Goal: Information Seeking & Learning: Learn about a topic

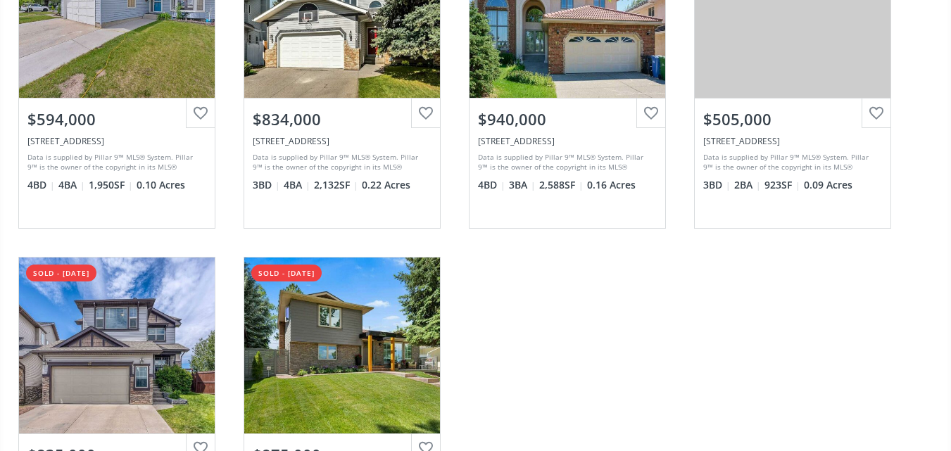
scroll to position [652, 0]
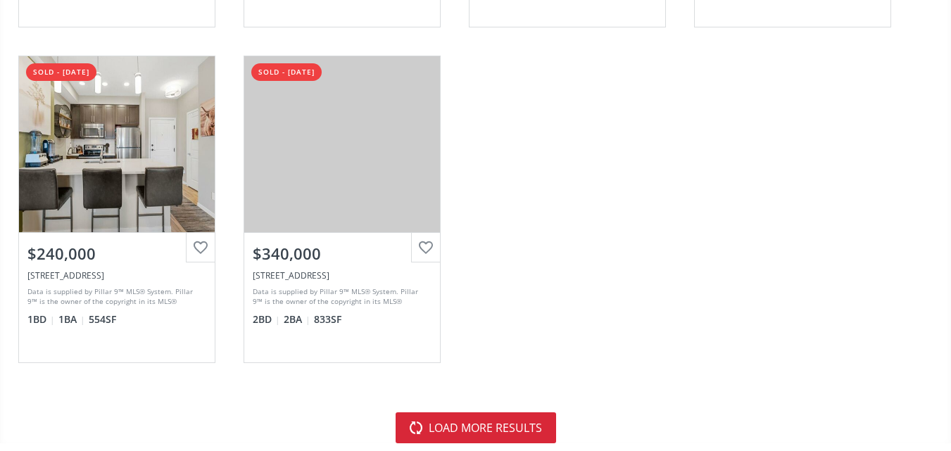
scroll to position [4135, 0]
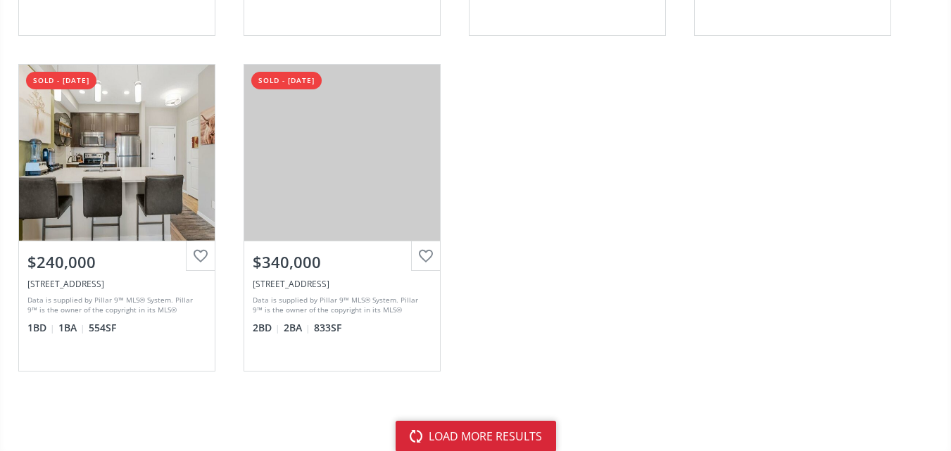
click at [549, 434] on button "load more results" at bounding box center [476, 436] width 161 height 31
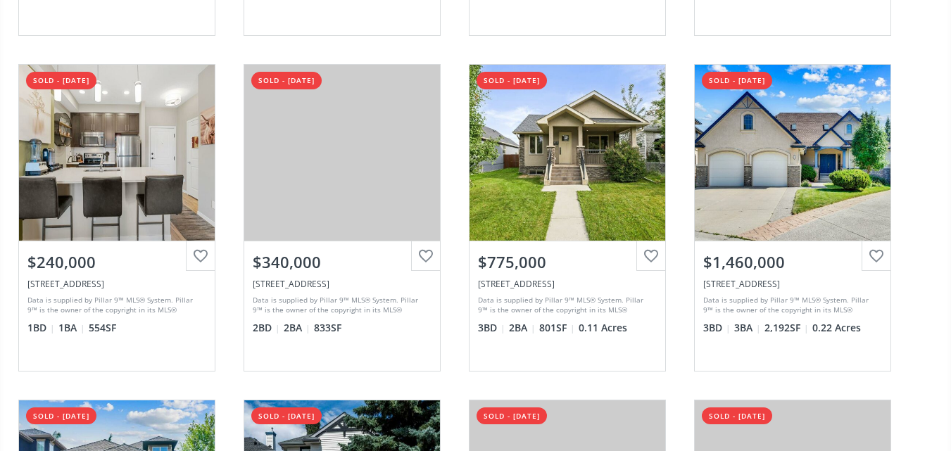
scroll to position [0, 0]
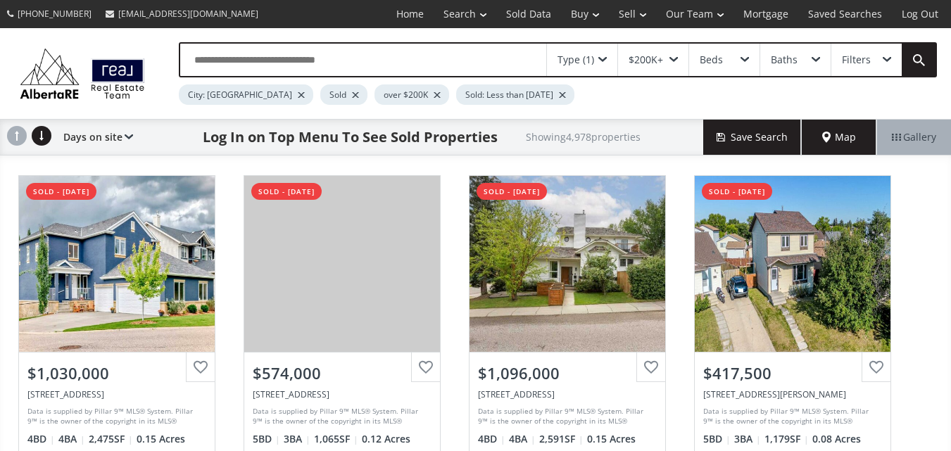
click at [352, 97] on div at bounding box center [355, 95] width 7 height 6
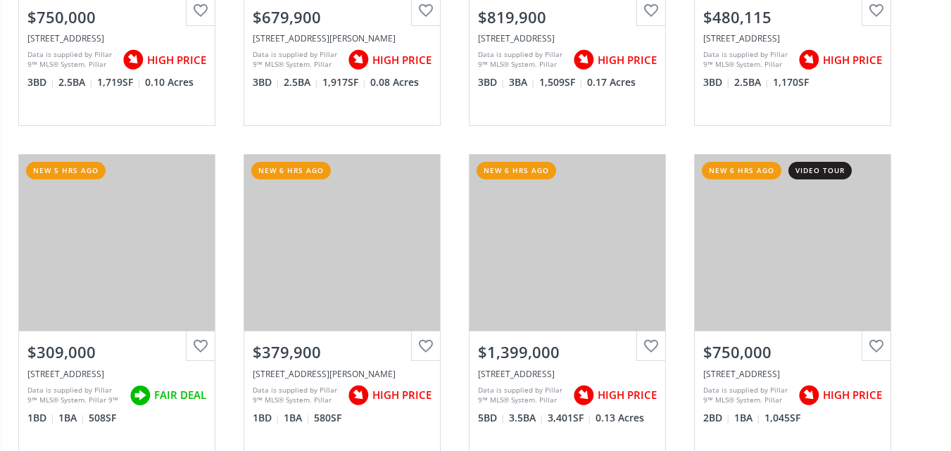
scroll to position [3140, 0]
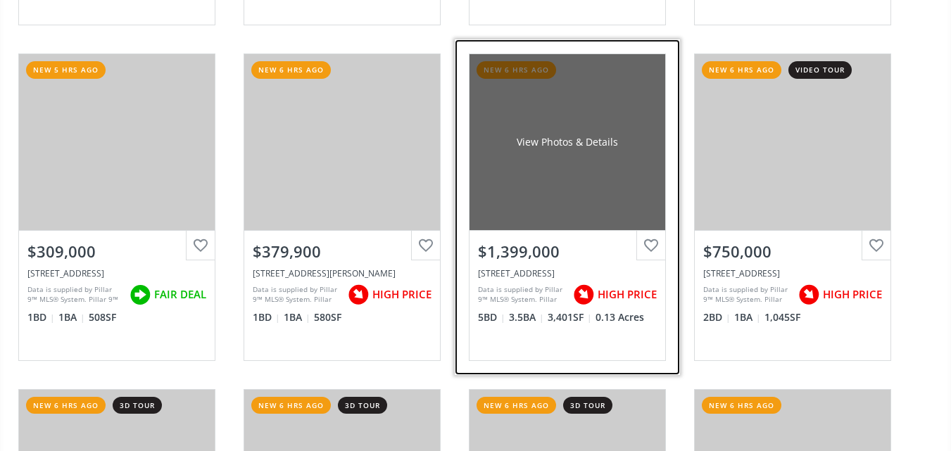
click at [536, 182] on div "View Photos & Details" at bounding box center [568, 142] width 196 height 176
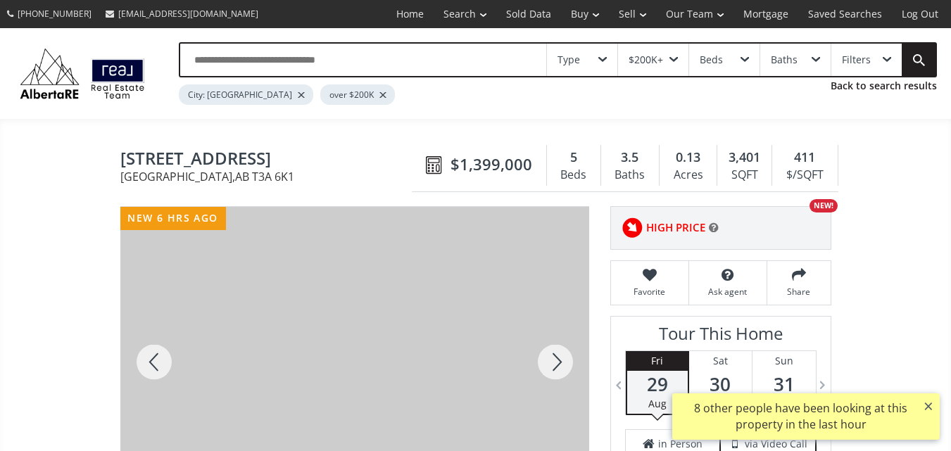
click at [551, 359] on div at bounding box center [556, 362] width 68 height 310
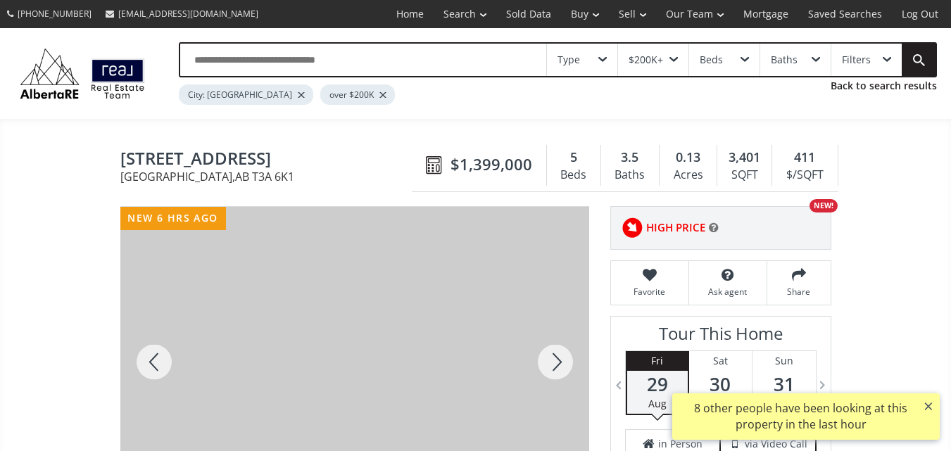
click at [551, 359] on div at bounding box center [556, 362] width 68 height 310
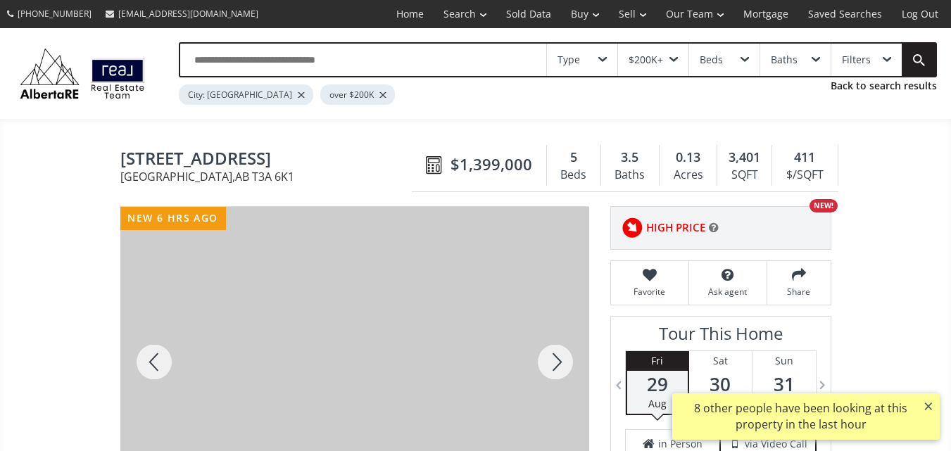
click at [551, 359] on div at bounding box center [556, 362] width 68 height 310
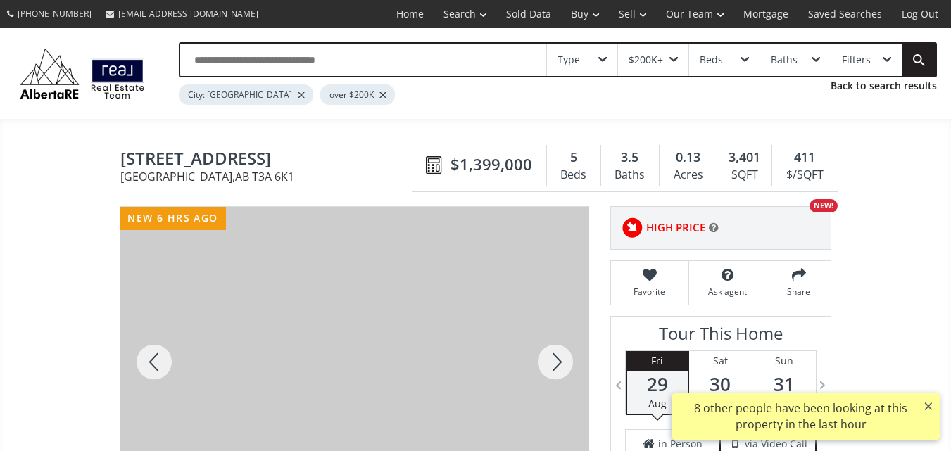
click at [551, 359] on div at bounding box center [556, 362] width 68 height 310
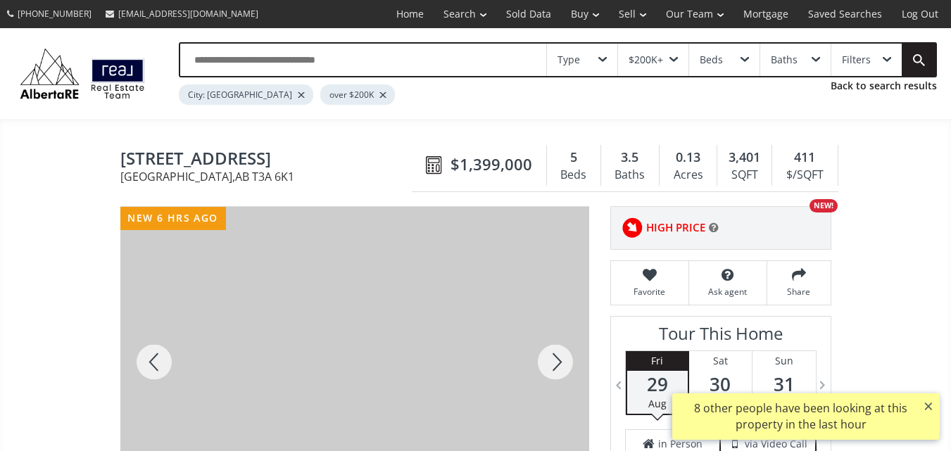
click at [551, 359] on div at bounding box center [556, 362] width 68 height 310
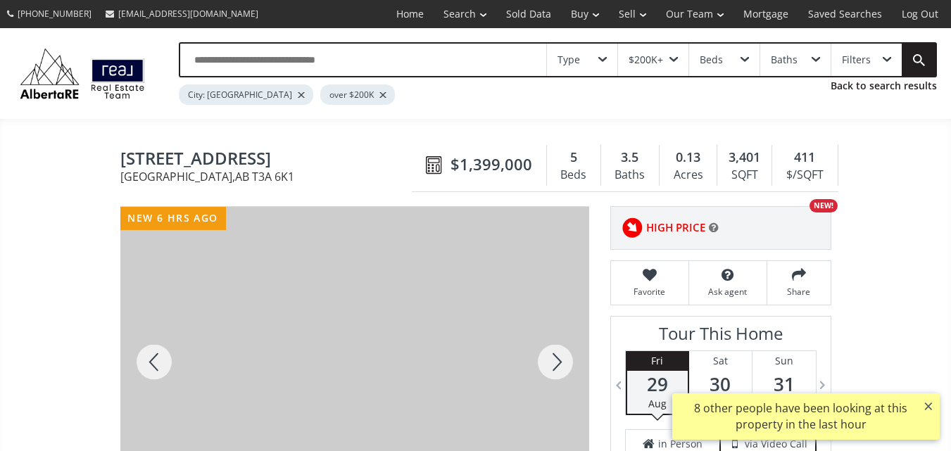
click at [551, 359] on div at bounding box center [556, 362] width 68 height 310
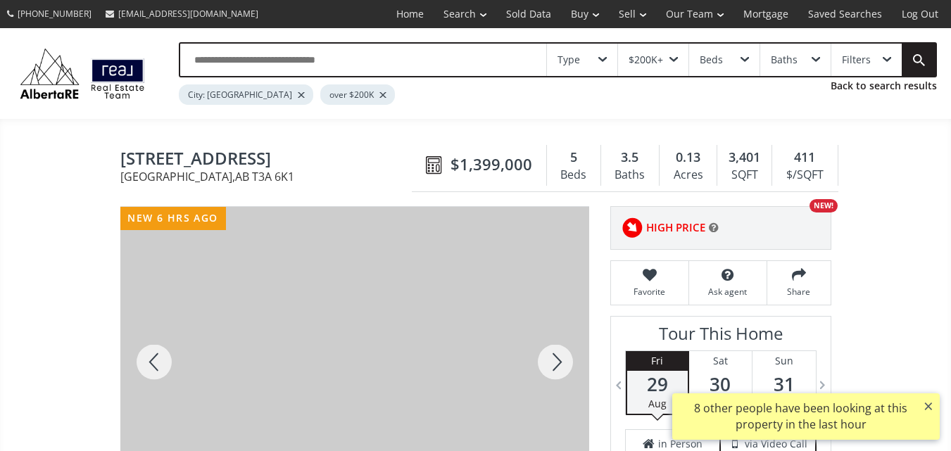
click at [551, 359] on div at bounding box center [556, 362] width 68 height 310
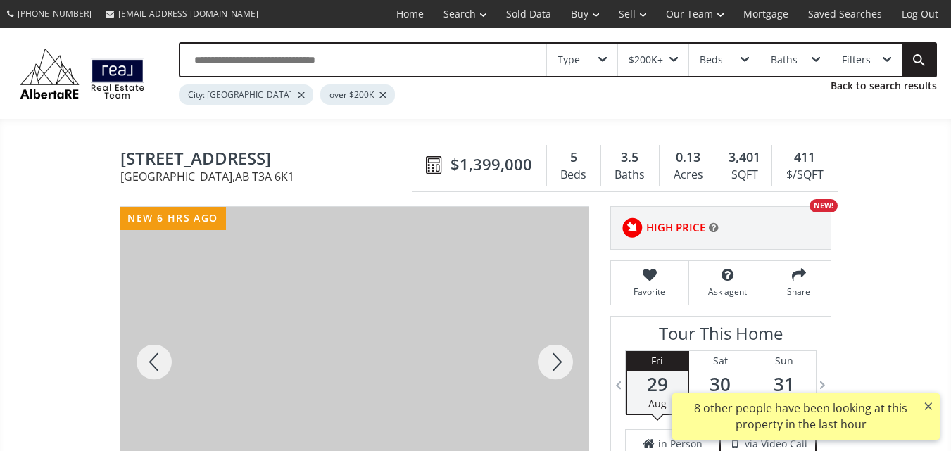
click at [551, 359] on div at bounding box center [556, 362] width 68 height 310
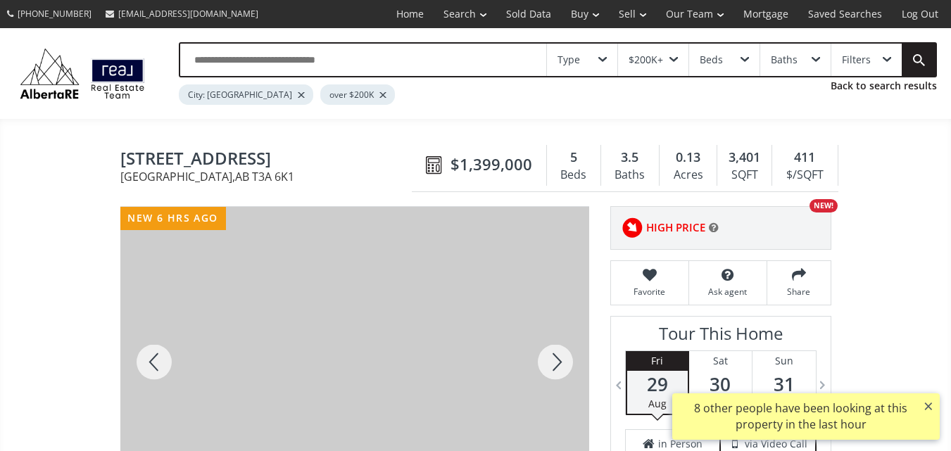
click at [551, 359] on div at bounding box center [556, 362] width 68 height 310
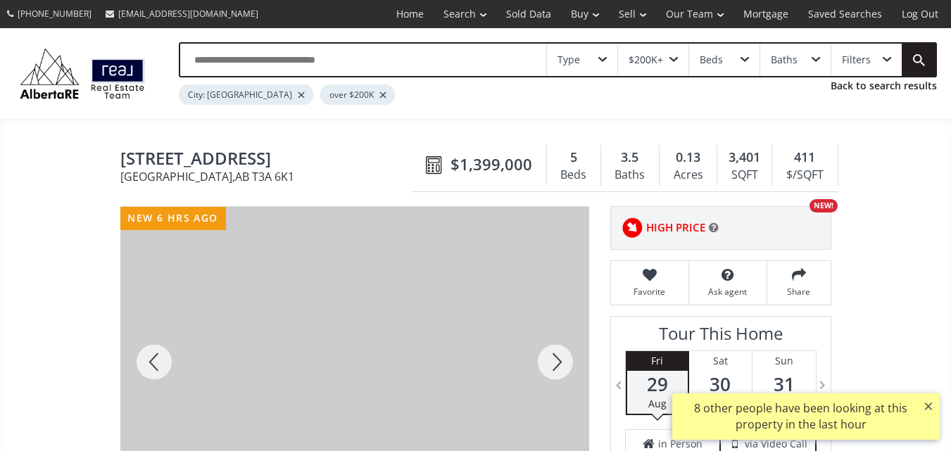
click at [551, 359] on div at bounding box center [556, 362] width 68 height 310
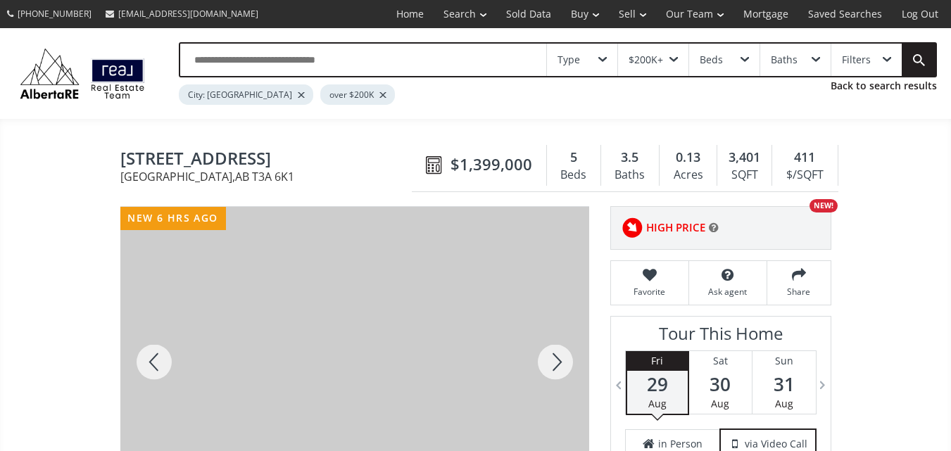
click at [551, 359] on div at bounding box center [556, 362] width 68 height 310
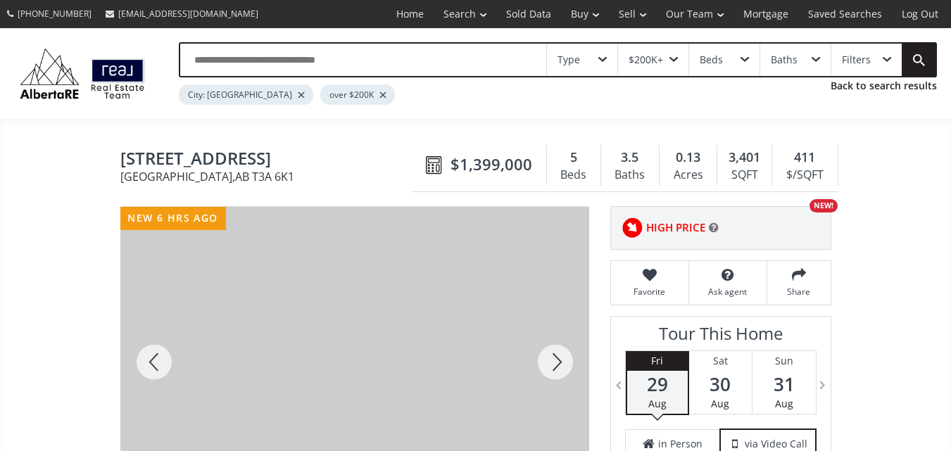
click at [551, 359] on div at bounding box center [556, 362] width 68 height 310
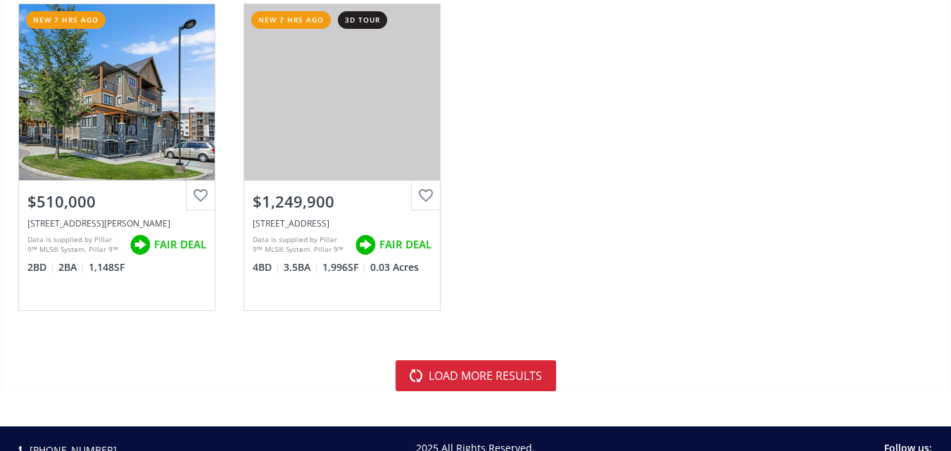
scroll to position [4262, 0]
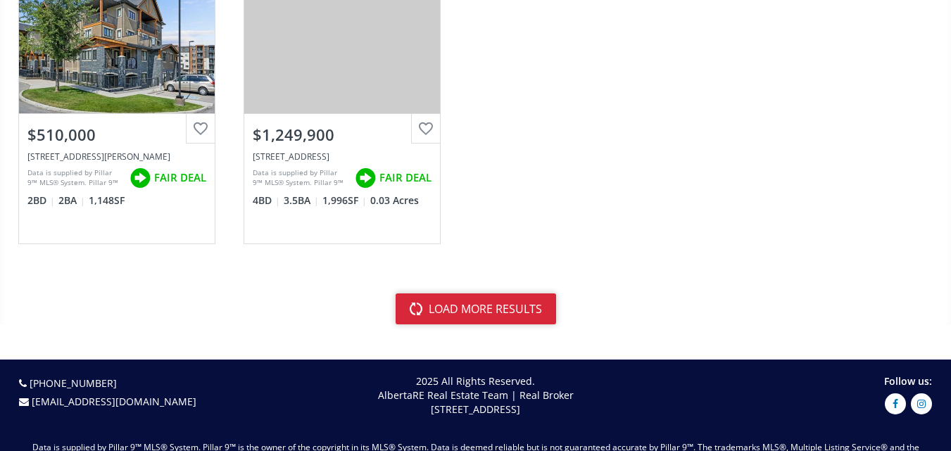
click at [522, 320] on button "load more results" at bounding box center [476, 309] width 161 height 31
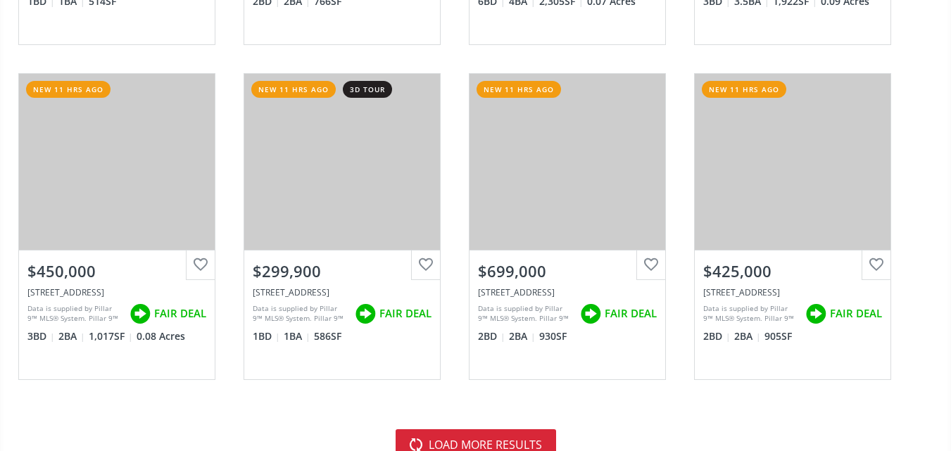
scroll to position [8346, 0]
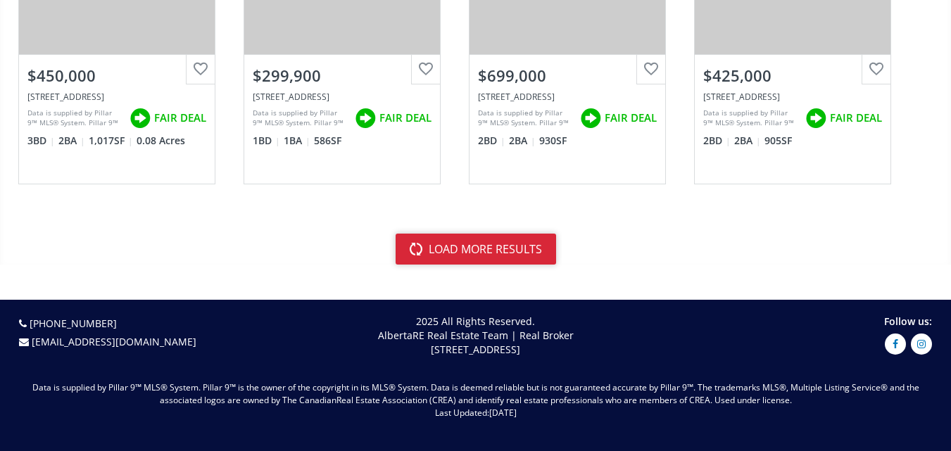
click at [528, 237] on button "load more results" at bounding box center [476, 249] width 161 height 31
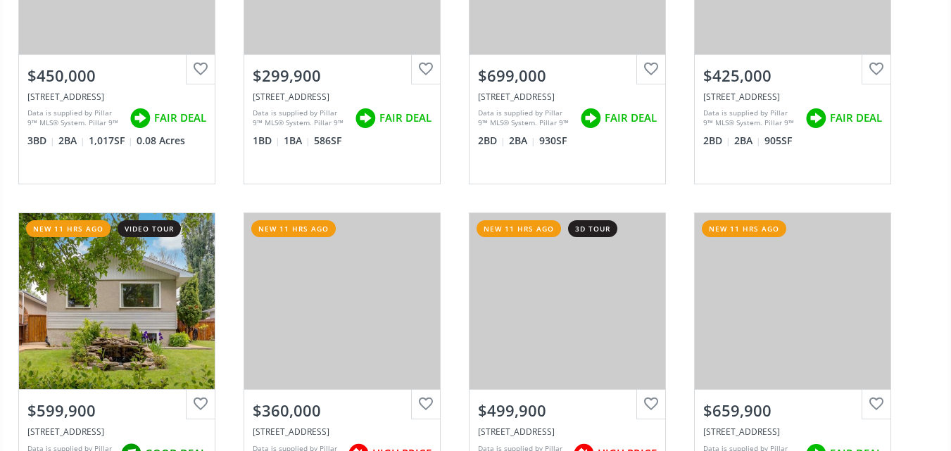
scroll to position [7952, 0]
